Goal: Check status: Check status

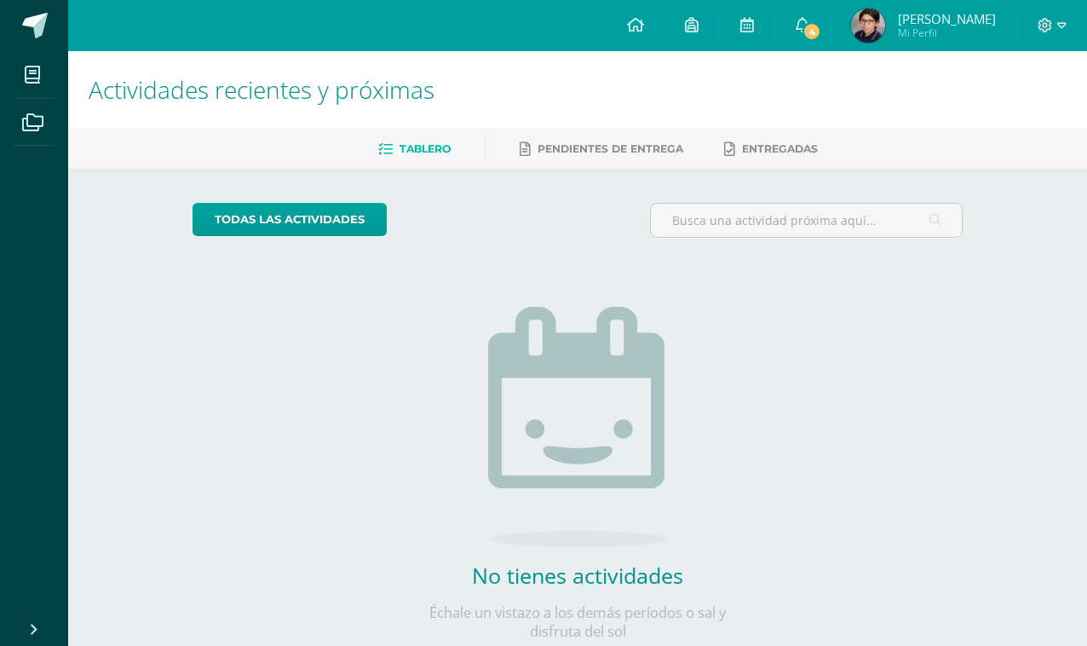
click at [901, 29] on span "Mi Perfil" at bounding box center [947, 33] width 98 height 14
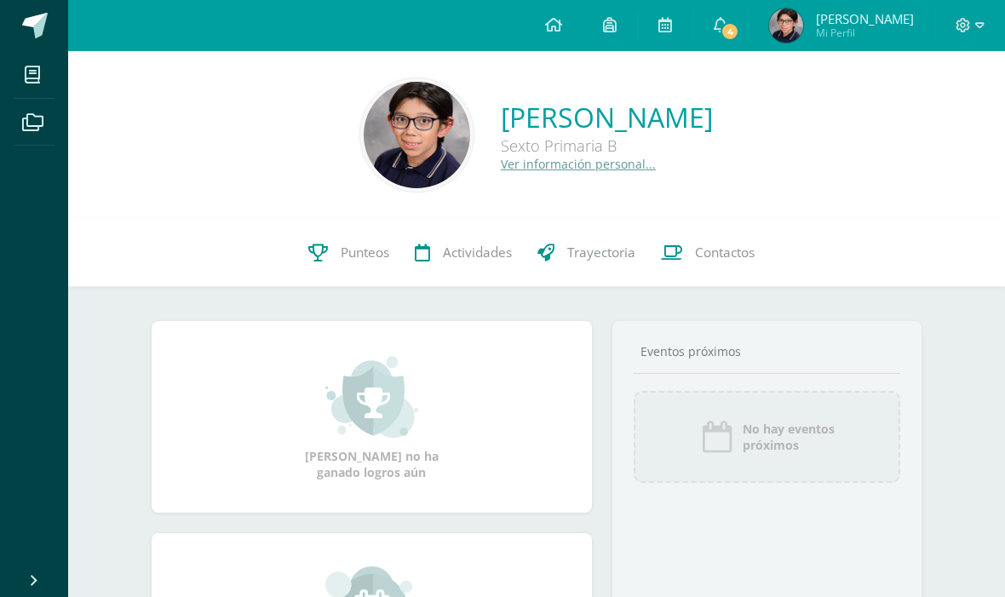
click at [800, 24] on img at bounding box center [786, 26] width 34 height 34
click at [443, 258] on span "Actividades" at bounding box center [477, 253] width 69 height 18
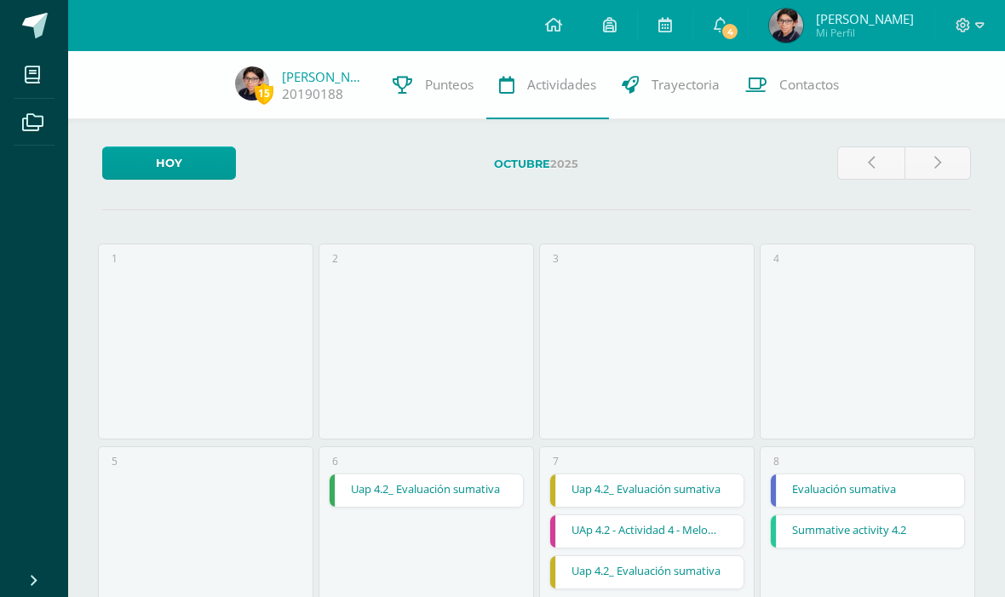
click at [398, 78] on icon at bounding box center [403, 85] width 20 height 18
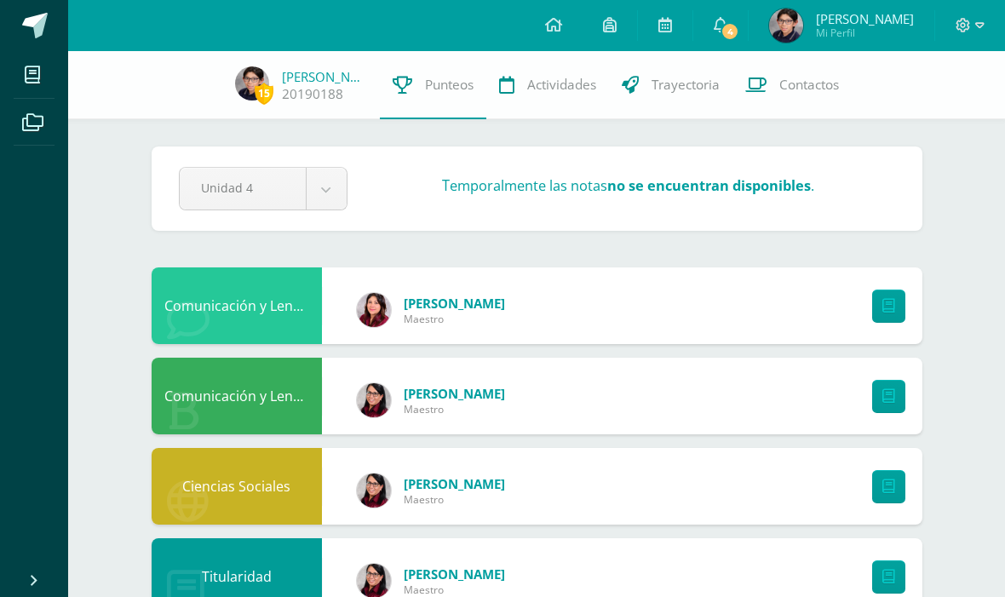
click at [622, 113] on link "Trayectoria" at bounding box center [670, 85] width 123 height 68
